Goal: Transaction & Acquisition: Obtain resource

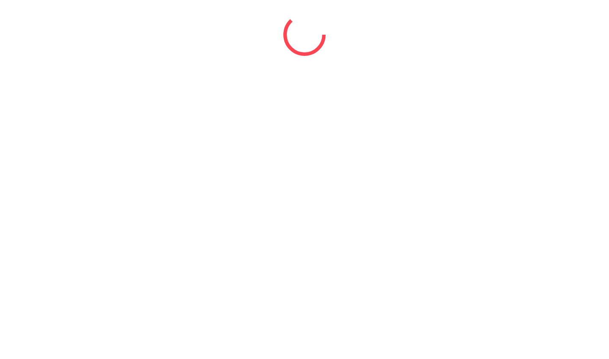
select select "*"
select select "****"
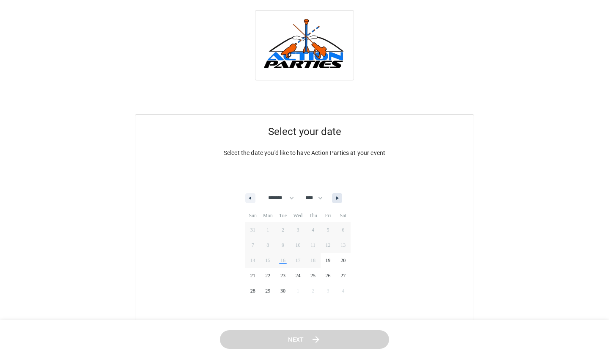
click at [341, 197] on icon "button" at bounding box center [338, 197] width 4 height 3
select select "*"
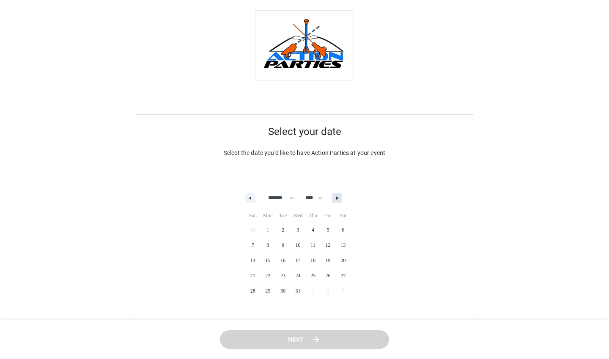
select select "****"
click at [273, 260] on span "12" at bounding box center [268, 260] width 15 height 11
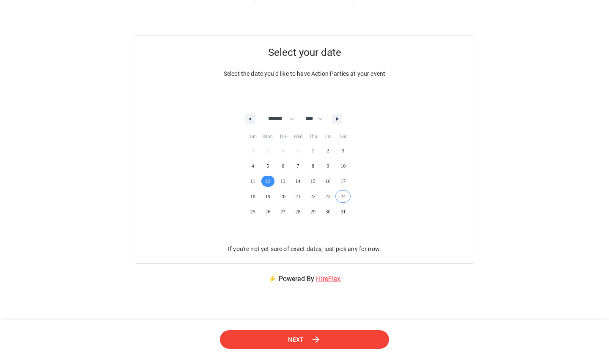
scroll to position [80, 0]
click at [311, 340] on icon at bounding box center [316, 339] width 10 height 10
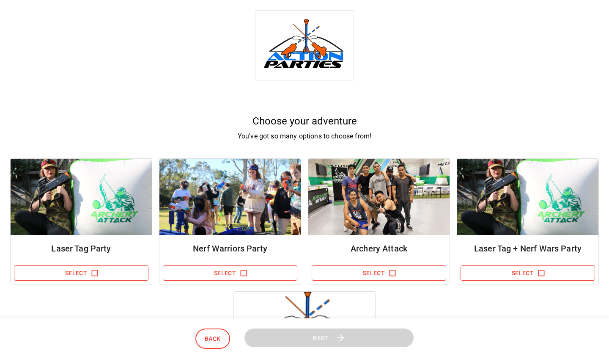
scroll to position [71, 0]
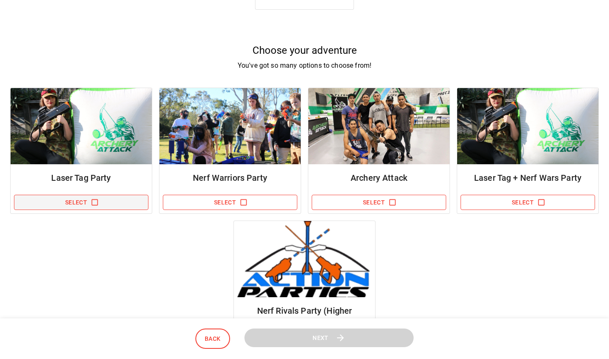
click at [99, 201] on button "Select" at bounding box center [81, 203] width 135 height 16
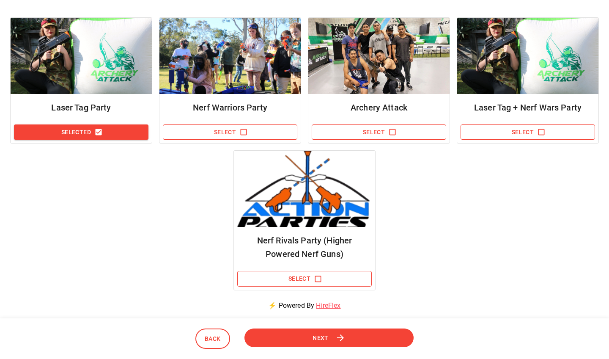
scroll to position [161, 0]
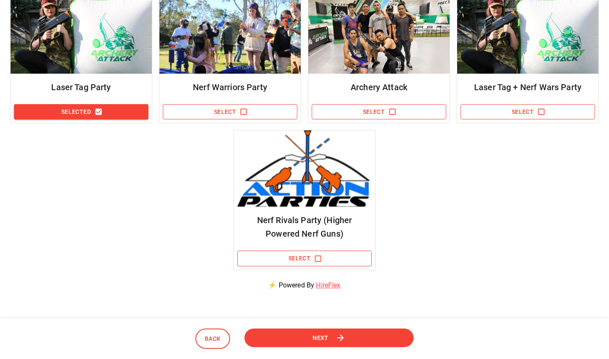
click at [336, 337] on icon at bounding box center [341, 337] width 11 height 11
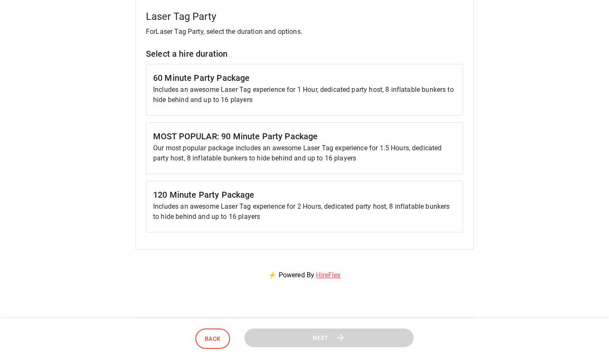
scroll to position [116, 0]
click at [234, 209] on p "Includes an awesome Laser Tag experience for 2 Hours, dedicated party host, 8 i…" at bounding box center [304, 211] width 303 height 20
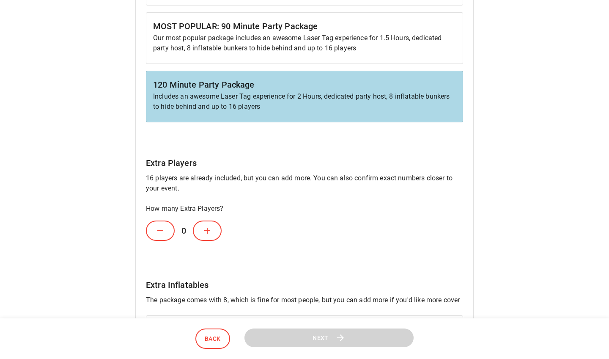
scroll to position [342, 0]
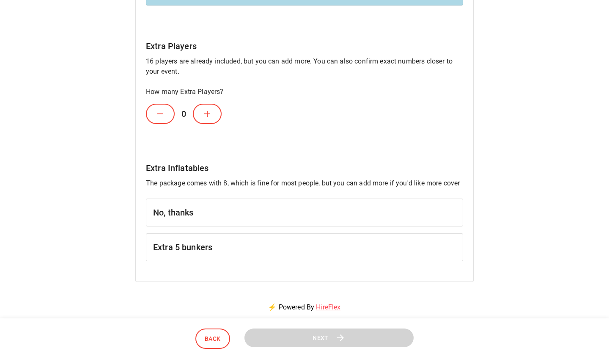
click at [206, 209] on h6 "No, thanks" at bounding box center [304, 213] width 303 height 14
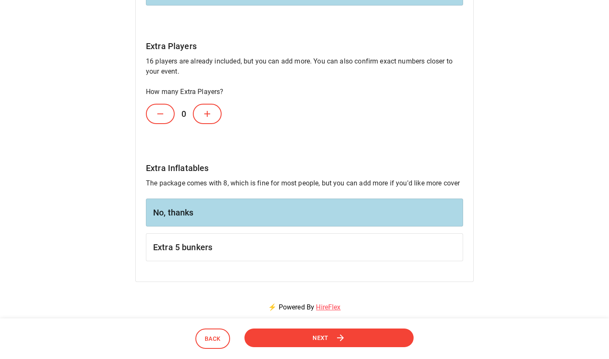
click at [360, 345] on button "Next" at bounding box center [329, 337] width 173 height 19
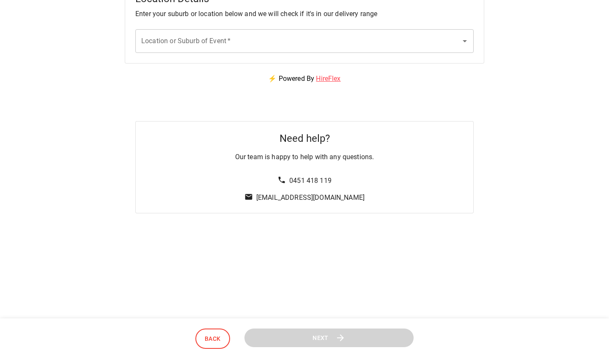
scroll to position [0, 0]
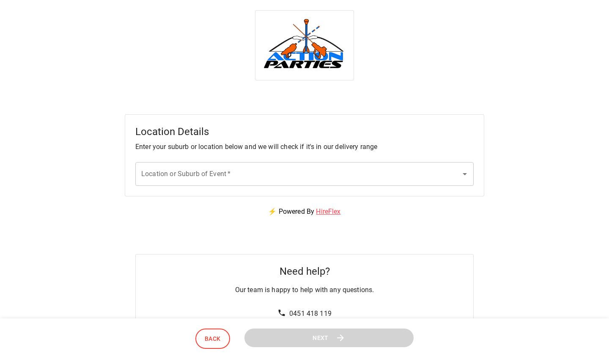
click at [317, 171] on input "Location or Suburb of Event   *" at bounding box center [298, 174] width 318 height 16
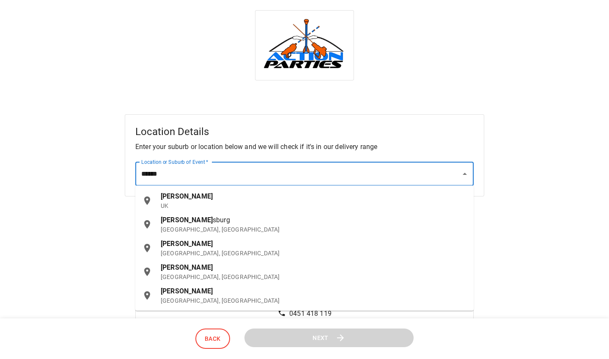
click at [194, 276] on p "[GEOGRAPHIC_DATA], [GEOGRAPHIC_DATA]" at bounding box center [314, 276] width 306 height 8
type input "**********"
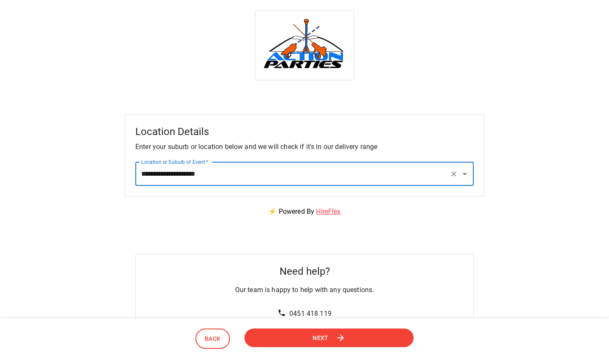
scroll to position [88, 0]
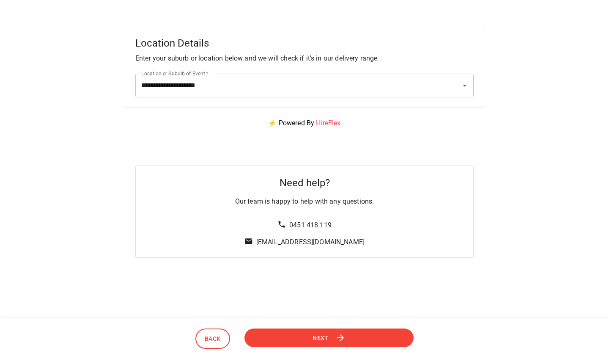
click at [317, 339] on span "Next" at bounding box center [321, 337] width 16 height 11
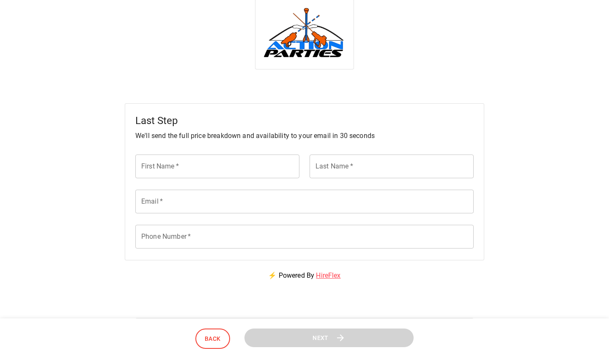
scroll to position [0, 0]
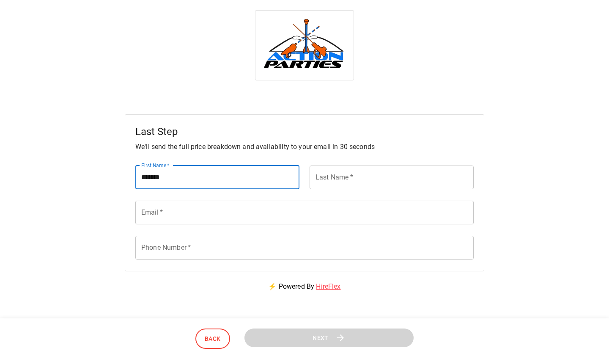
type input "******"
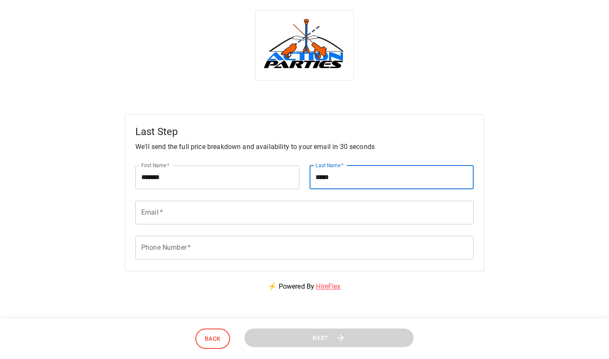
type input "****"
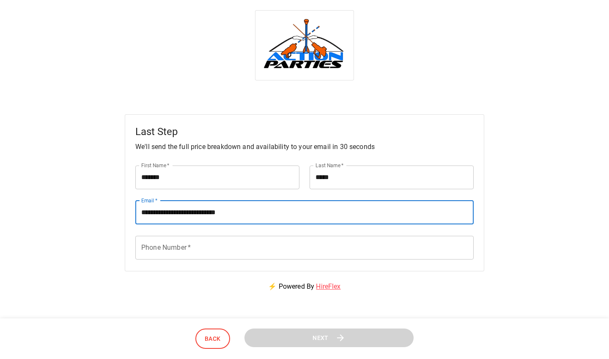
type input "**********"
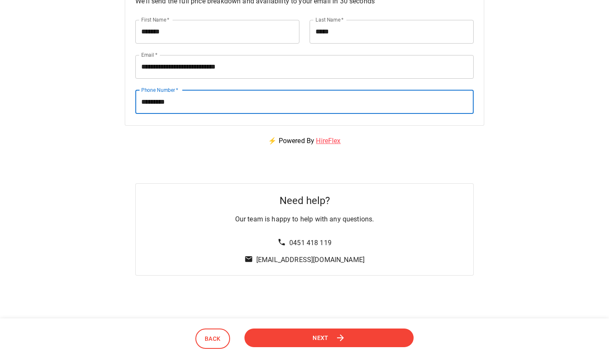
scroll to position [145, 0]
type input "**********"
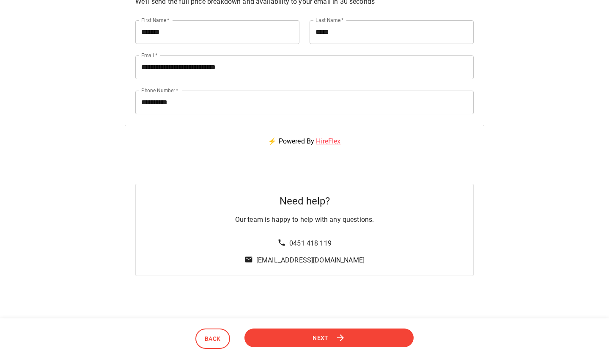
click at [355, 342] on button "Next" at bounding box center [329, 338] width 177 height 20
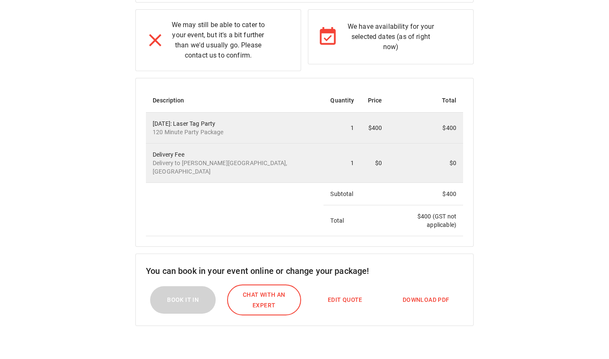
scroll to position [175, 0]
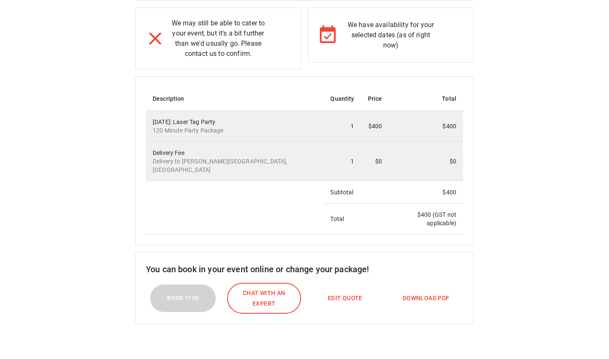
click at [429, 293] on span "Download PDF" at bounding box center [426, 298] width 47 height 11
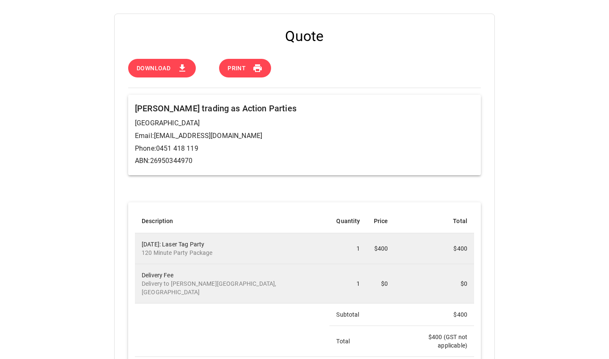
click at [250, 69] on button "Print" at bounding box center [245, 68] width 52 height 19
click at [535, 140] on div "Quote Download Print [PERSON_NAME] trading as Action Parties [GEOGRAPHIC_DATA] …" at bounding box center [304, 267] width 609 height 506
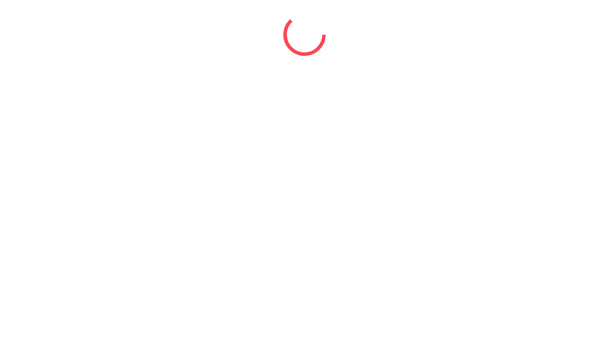
select select "*"
select select "****"
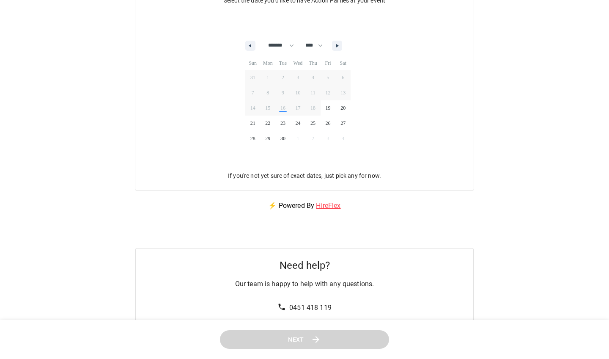
scroll to position [114, 0]
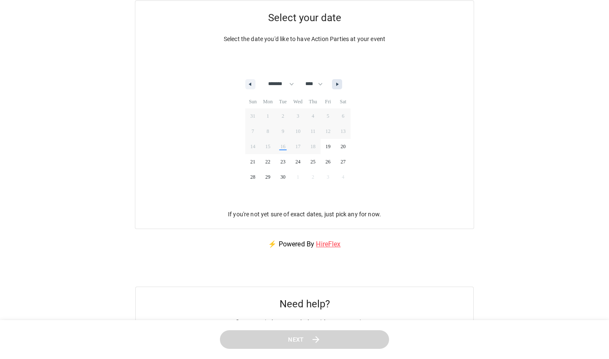
click at [341, 83] on icon "button" at bounding box center [338, 84] width 4 height 3
select select "*"
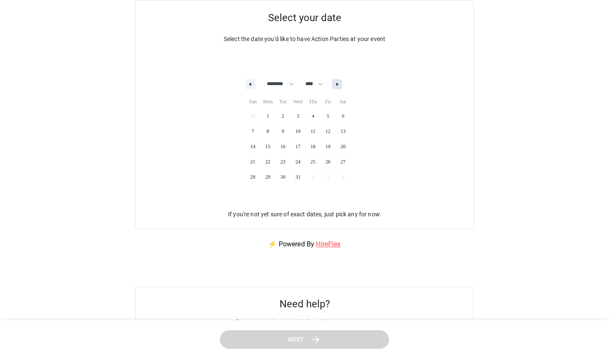
select select "****"
click at [269, 147] on span "12" at bounding box center [268, 146] width 15 height 11
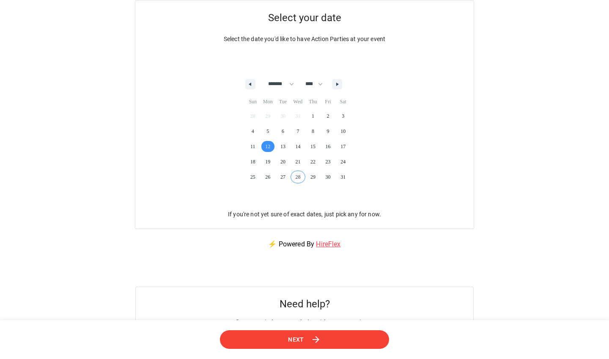
click at [293, 344] on span "Next" at bounding box center [296, 339] width 16 height 11
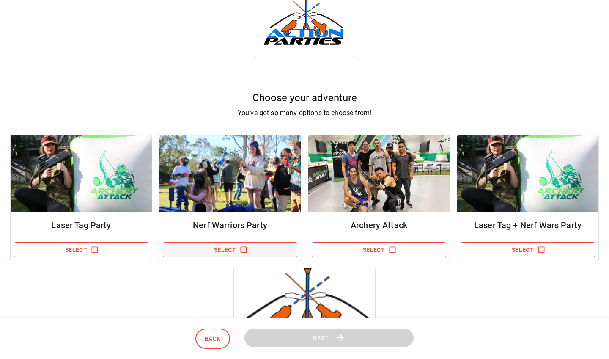
scroll to position [24, 0]
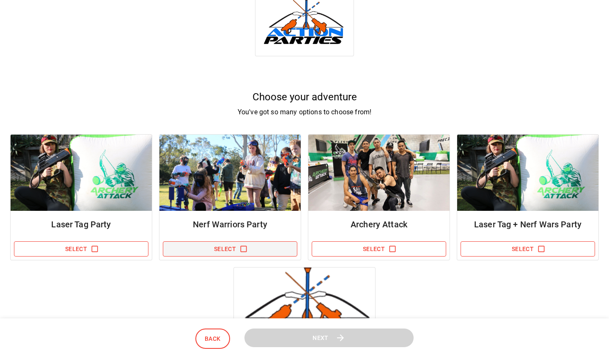
click at [244, 249] on icon "button" at bounding box center [243, 249] width 8 height 8
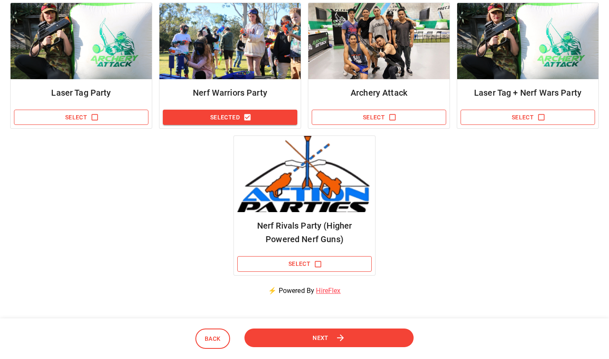
scroll to position [158, 0]
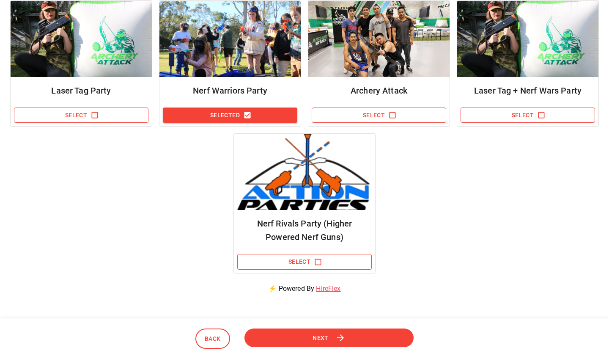
click at [346, 336] on icon at bounding box center [341, 337] width 11 height 11
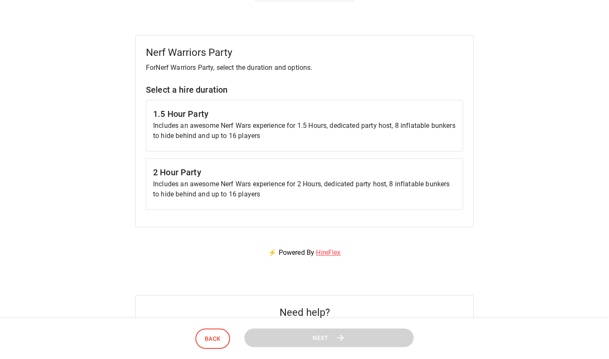
scroll to position [94, 0]
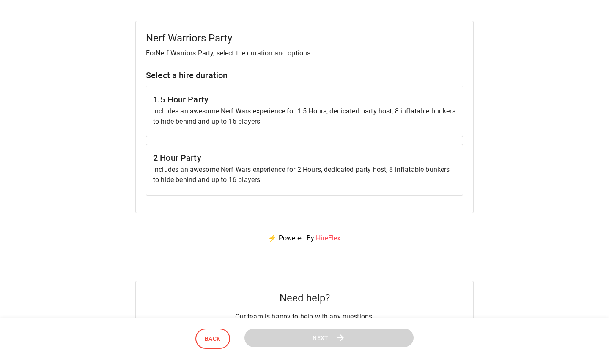
click at [301, 171] on p "Includes an awesome Nerf Wars experience for 2 Hours, dedicated party host, 8 i…" at bounding box center [304, 175] width 303 height 20
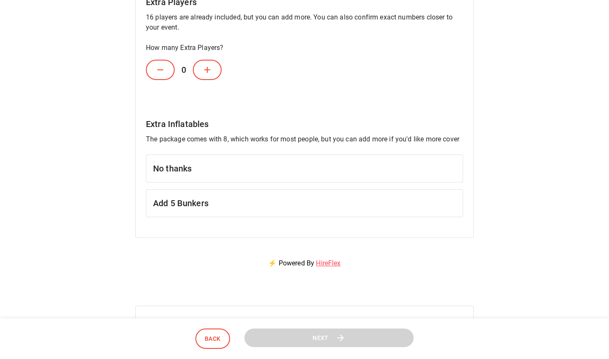
scroll to position [253, 0]
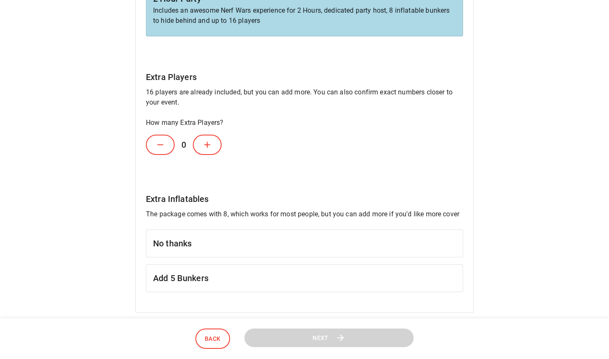
click at [215, 146] on button at bounding box center [207, 145] width 29 height 20
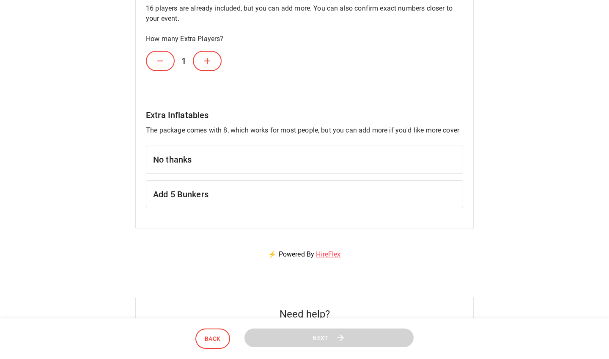
scroll to position [336, 0]
click at [212, 61] on icon at bounding box center [207, 61] width 10 height 10
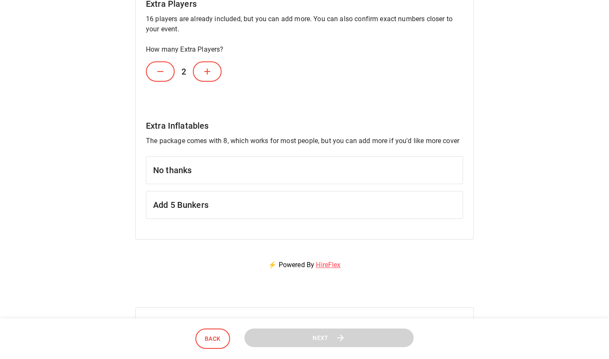
scroll to position [294, 0]
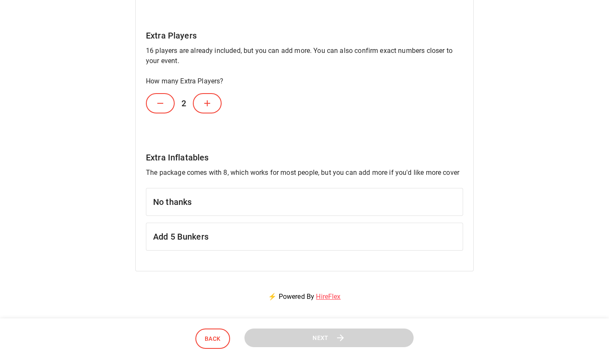
click at [255, 202] on h6 "No thanks" at bounding box center [304, 202] width 303 height 14
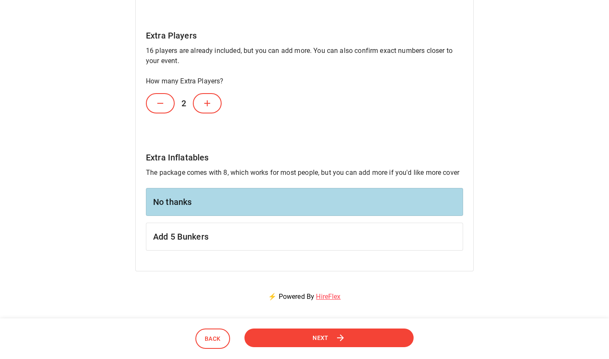
click at [321, 347] on button "Next" at bounding box center [329, 337] width 171 height 19
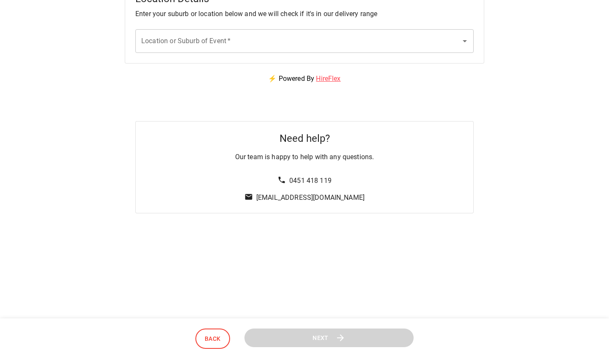
scroll to position [0, 0]
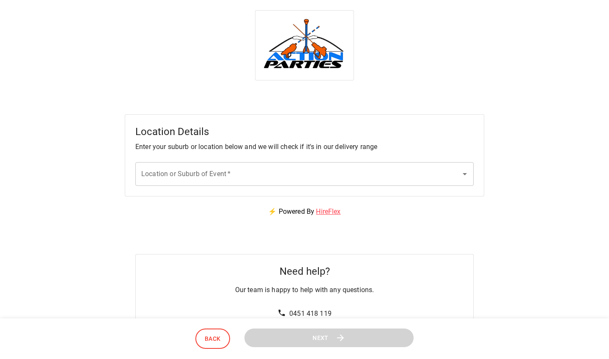
click at [322, 175] on input "Location or Suburb of Event   *" at bounding box center [298, 174] width 318 height 16
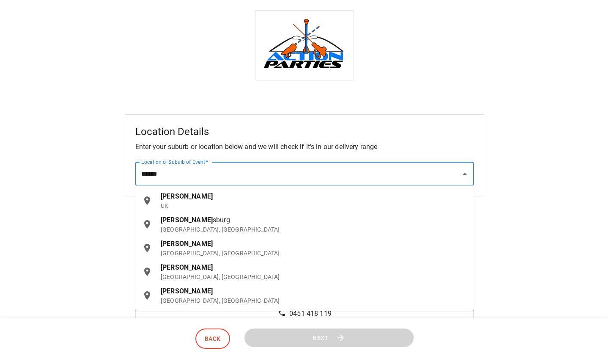
click at [196, 268] on div "[GEOGRAPHIC_DATA] [GEOGRAPHIC_DATA], [GEOGRAPHIC_DATA]" at bounding box center [314, 271] width 306 height 19
type input "**********"
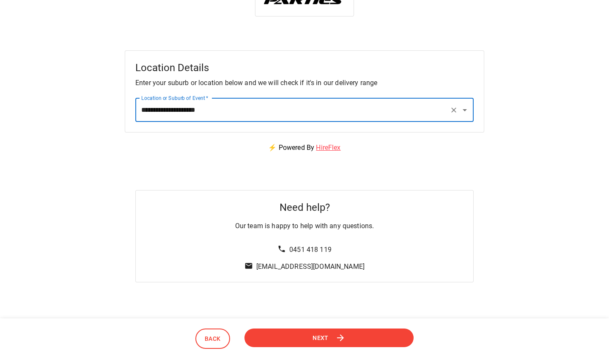
scroll to position [83, 0]
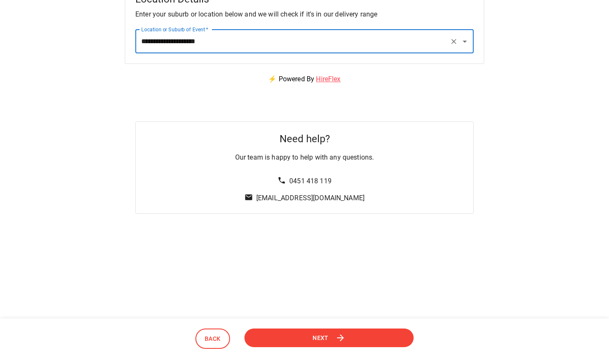
click at [348, 341] on button "Next" at bounding box center [329, 337] width 171 height 19
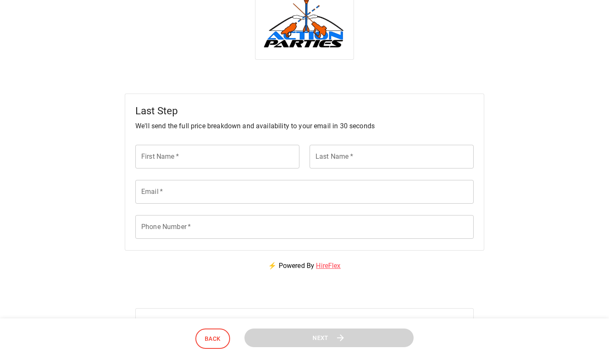
scroll to position [0, 0]
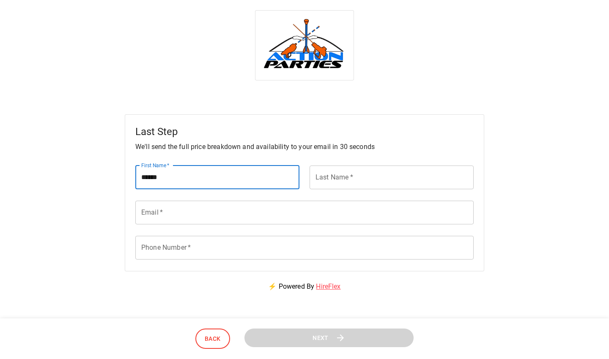
type input "******"
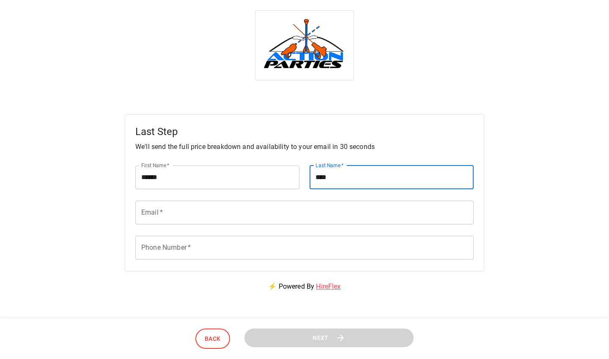
type input "****"
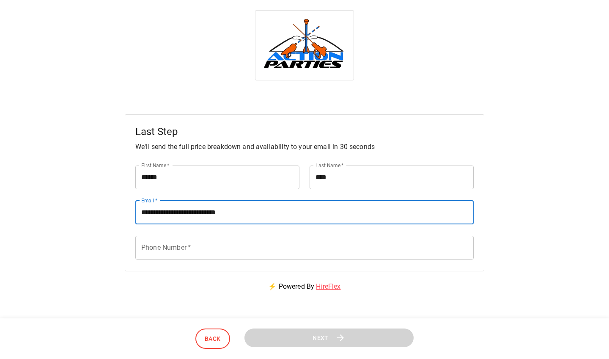
type input "**********"
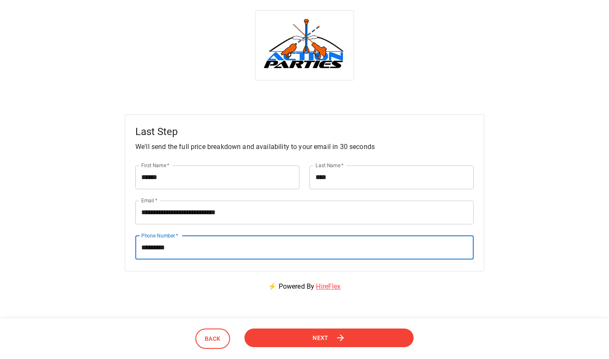
type input "*********"
click at [299, 339] on button "Next" at bounding box center [329, 337] width 176 height 19
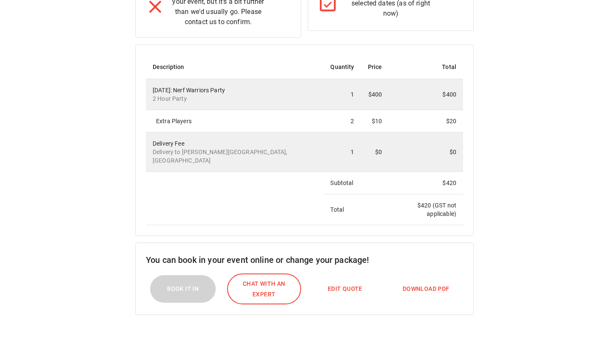
scroll to position [206, 0]
click at [347, 284] on span "Edit Quote" at bounding box center [345, 289] width 35 height 11
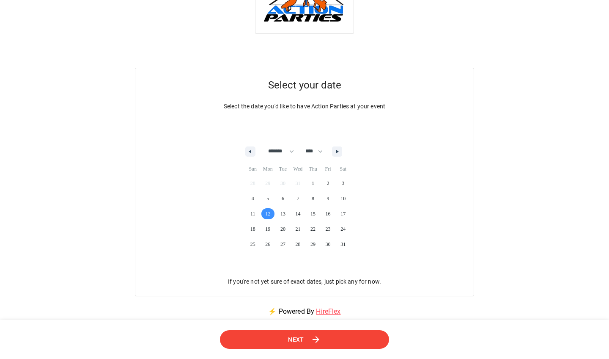
scroll to position [0, 0]
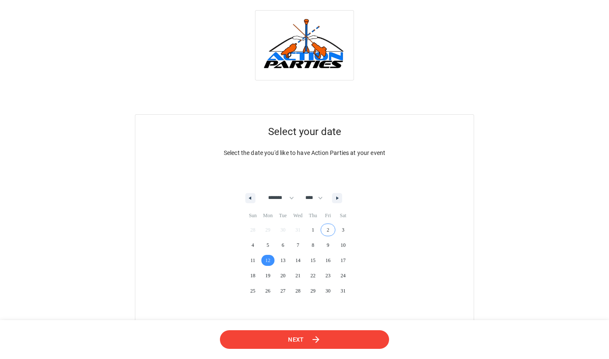
click at [325, 345] on button "Next" at bounding box center [305, 339] width 170 height 19
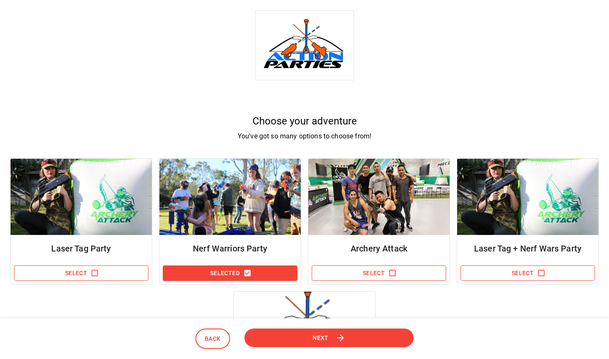
scroll to position [57, 0]
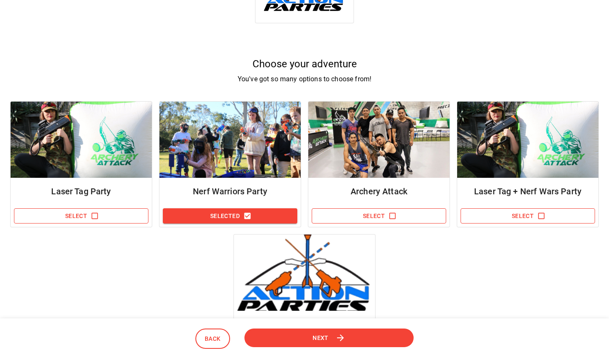
click at [330, 335] on button "Next" at bounding box center [329, 337] width 170 height 19
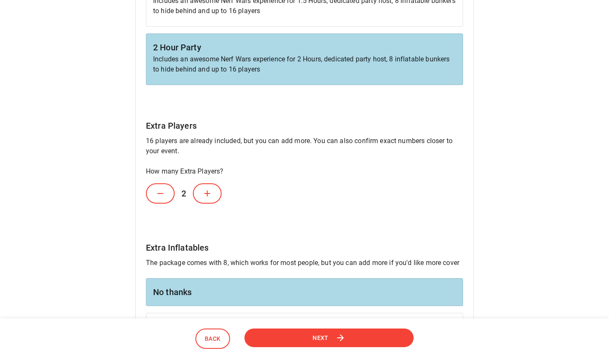
scroll to position [252, 0]
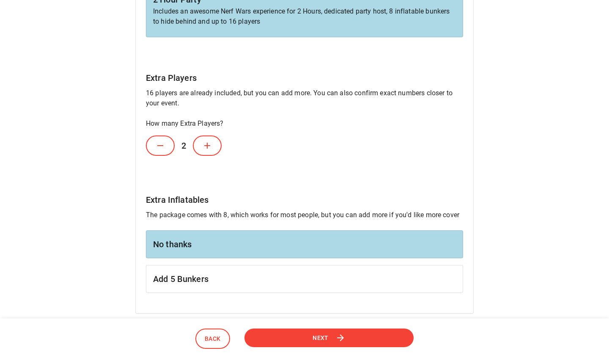
click at [166, 143] on button at bounding box center [160, 145] width 29 height 20
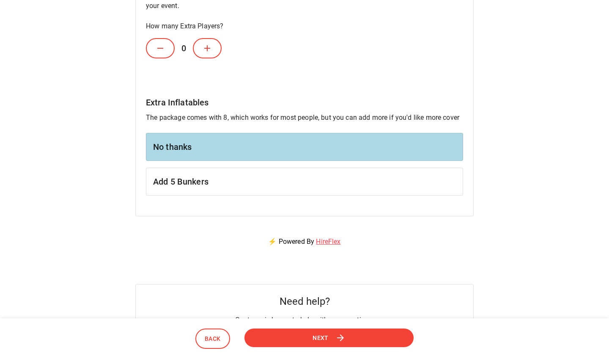
scroll to position [358, 0]
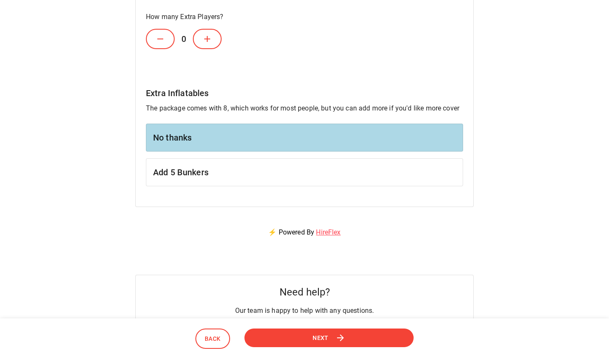
click at [352, 347] on div "Next" at bounding box center [329, 338] width 169 height 21
click at [349, 341] on button "Next" at bounding box center [329, 337] width 175 height 19
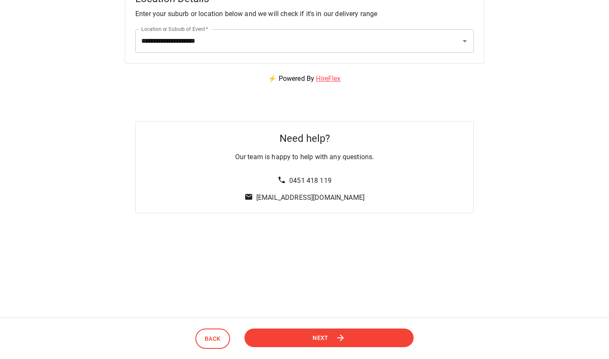
scroll to position [0, 0]
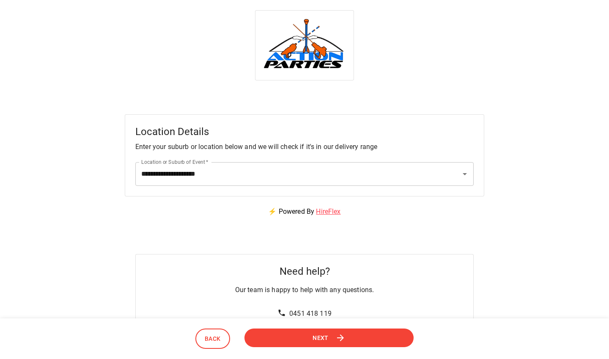
click at [344, 340] on icon at bounding box center [341, 338] width 10 height 10
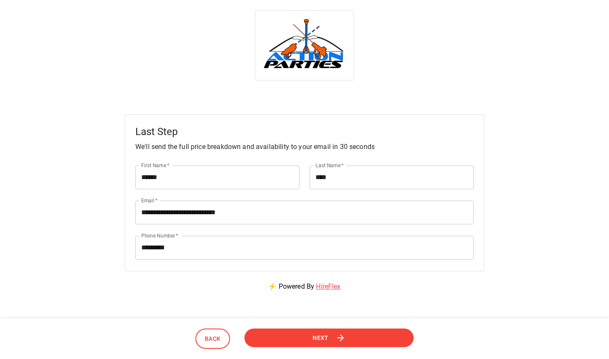
click at [347, 340] on button "Next" at bounding box center [329, 337] width 171 height 19
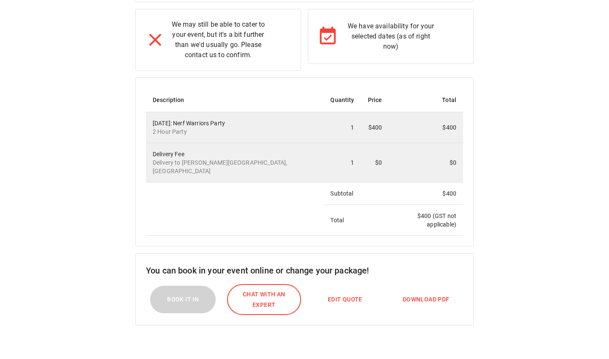
scroll to position [175, 0]
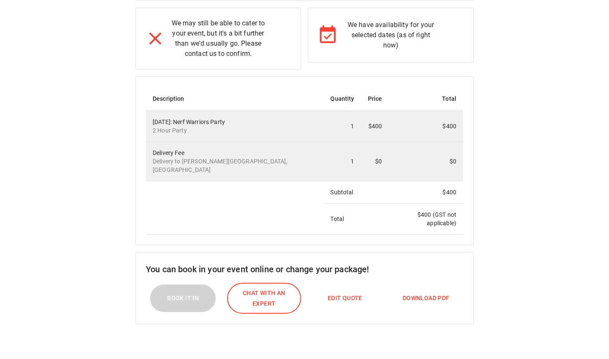
click at [433, 293] on span "Download PDF" at bounding box center [426, 298] width 47 height 11
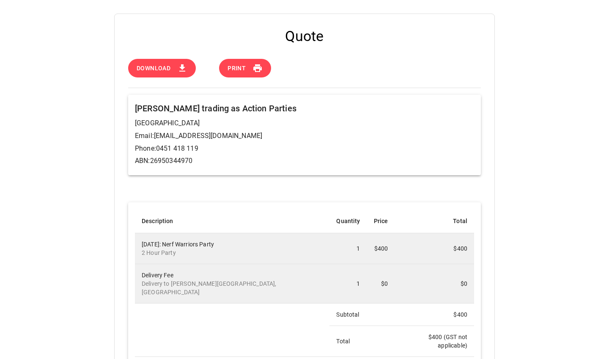
click at [240, 68] on span "Print" at bounding box center [237, 68] width 18 height 11
